Goal: Find specific page/section: Find specific page/section

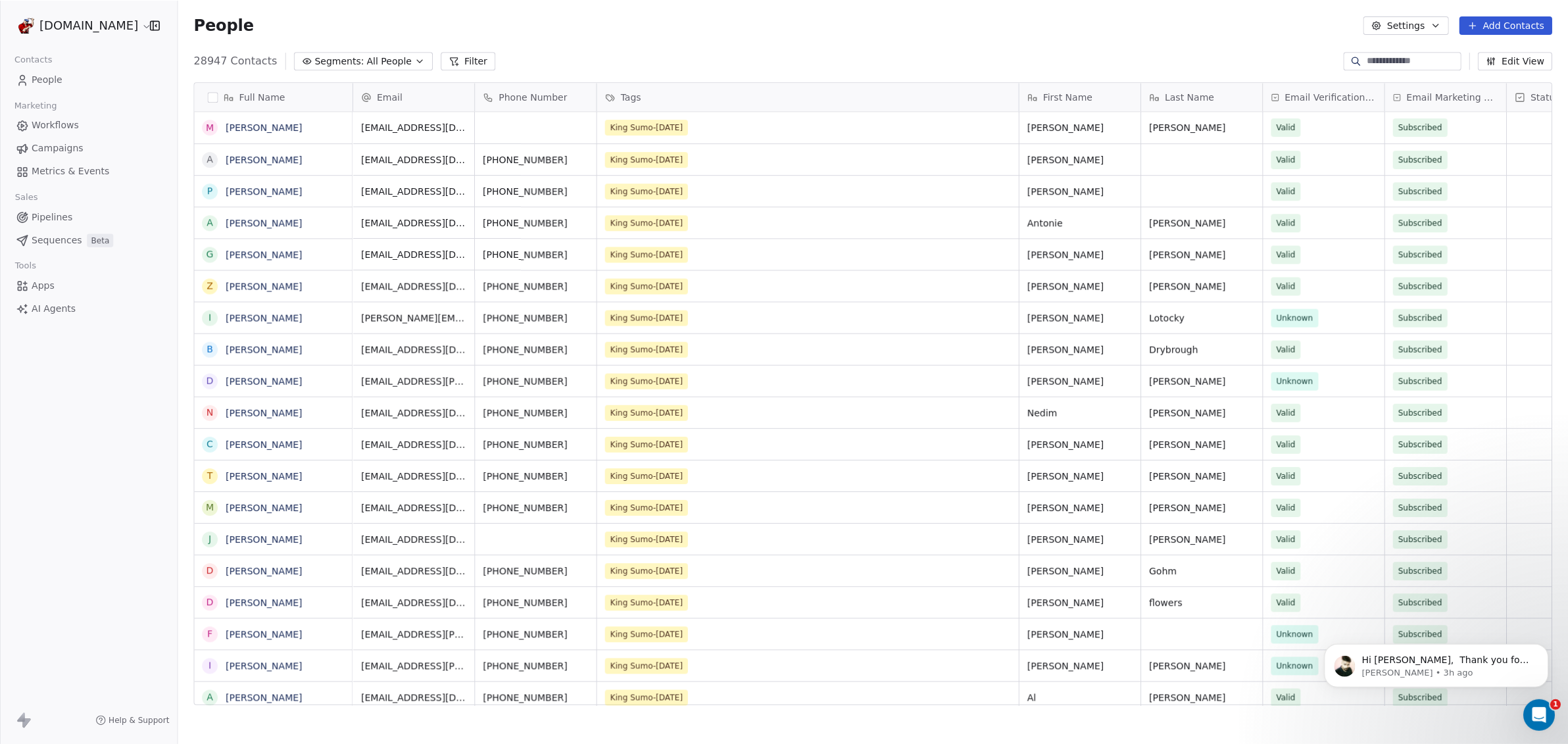
scroll to position [642, 1378]
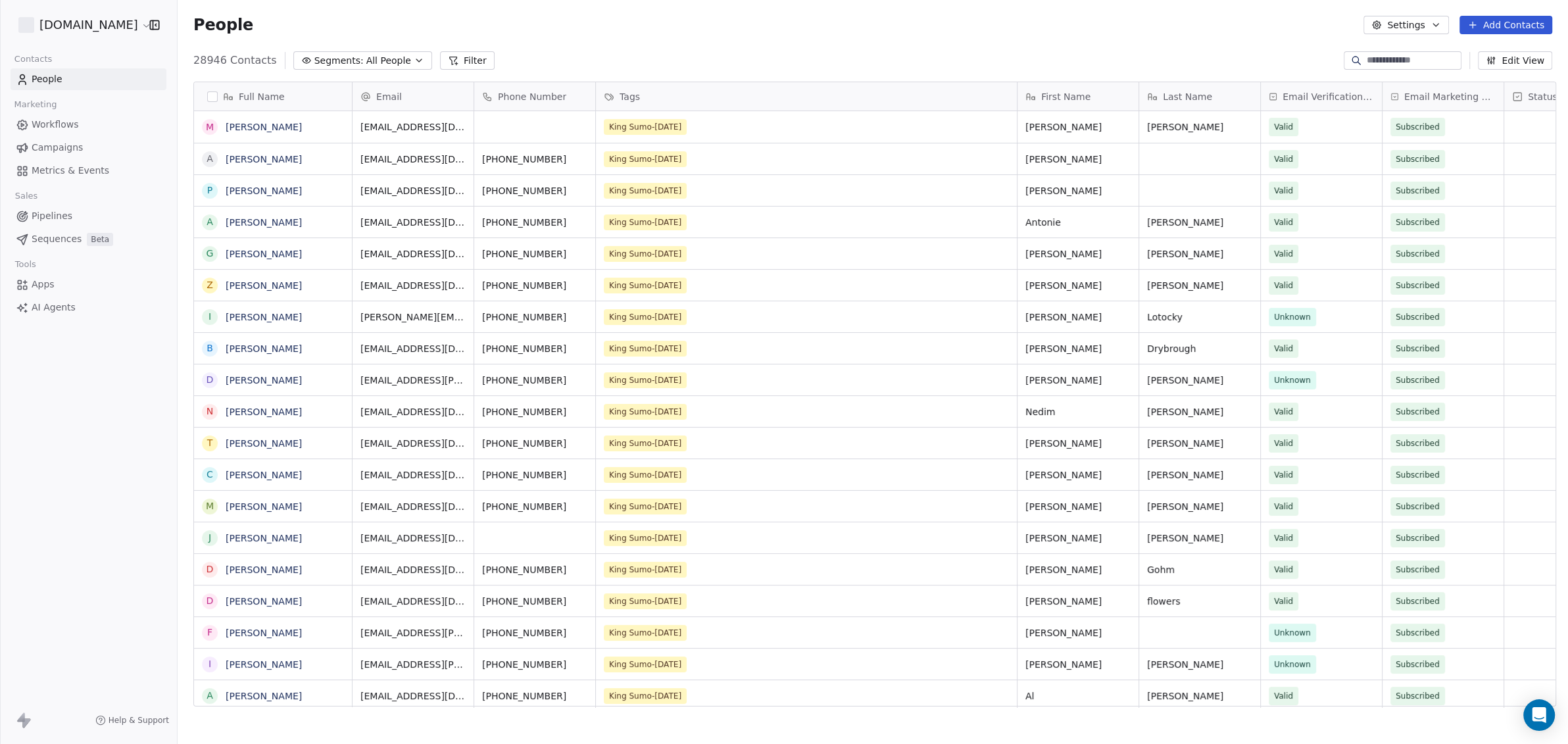
scroll to position [13, 13]
click at [83, 147] on link "Campaigns" at bounding box center [88, 147] width 156 height 22
